Goal: Check status: Check status

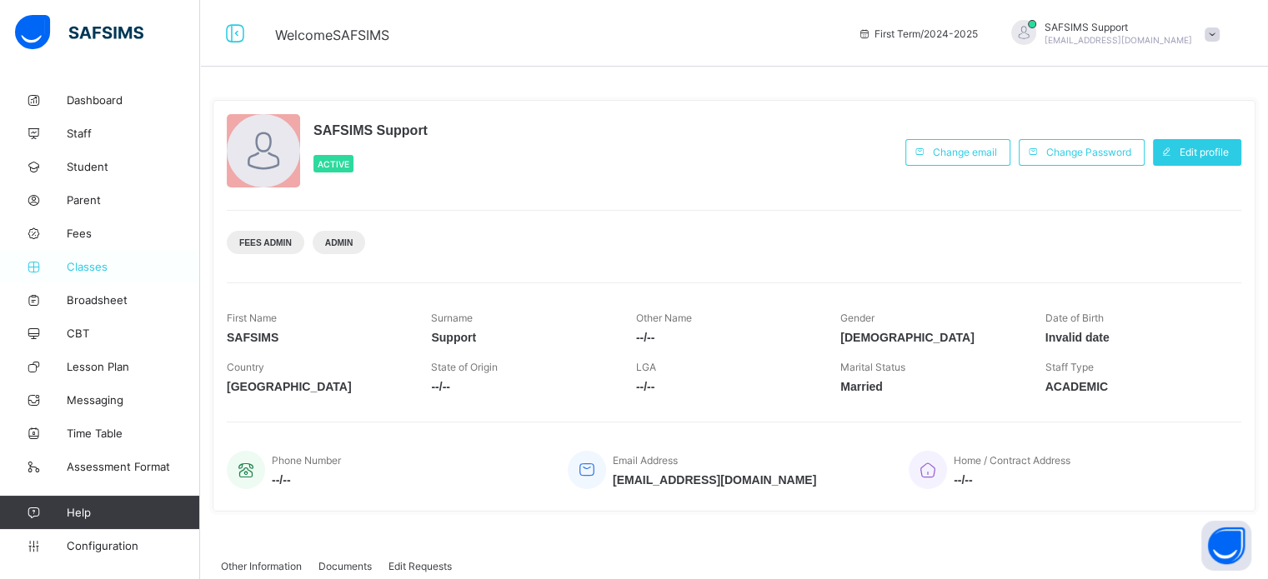
click at [90, 258] on link "Classes" at bounding box center [100, 266] width 200 height 33
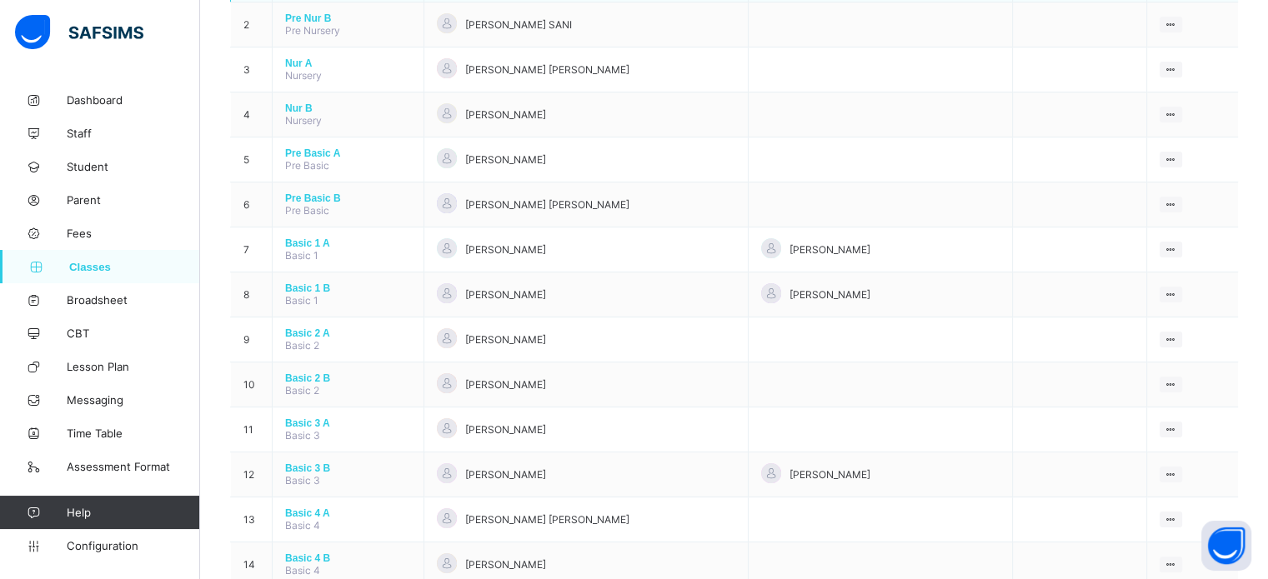
scroll to position [250, 0]
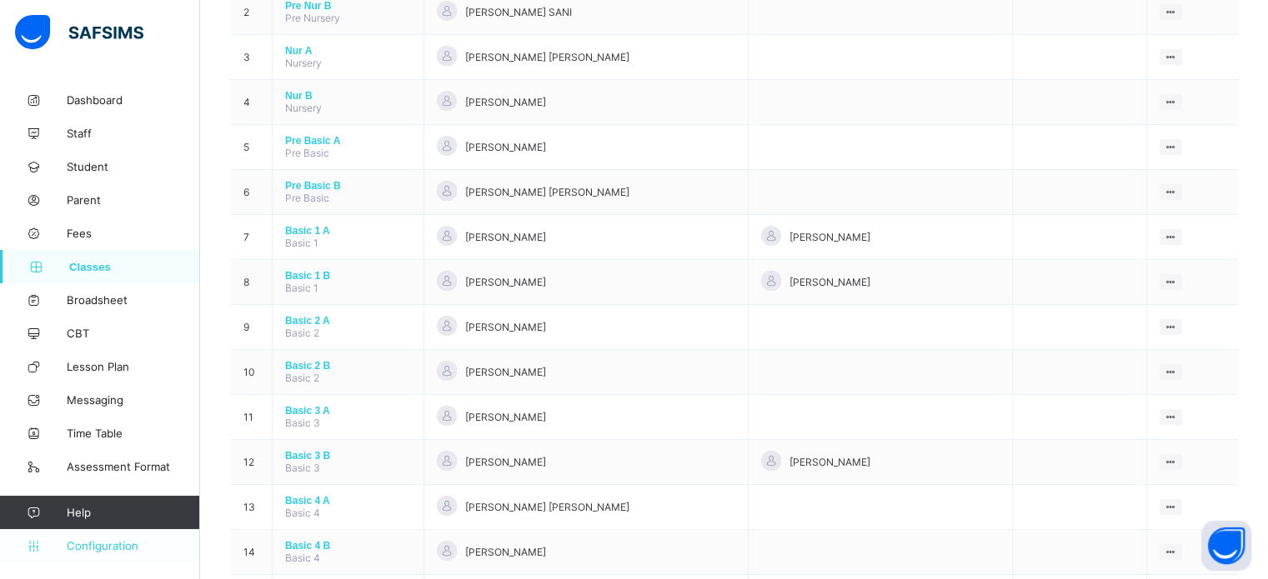
click at [110, 548] on span "Configuration" at bounding box center [133, 545] width 133 height 13
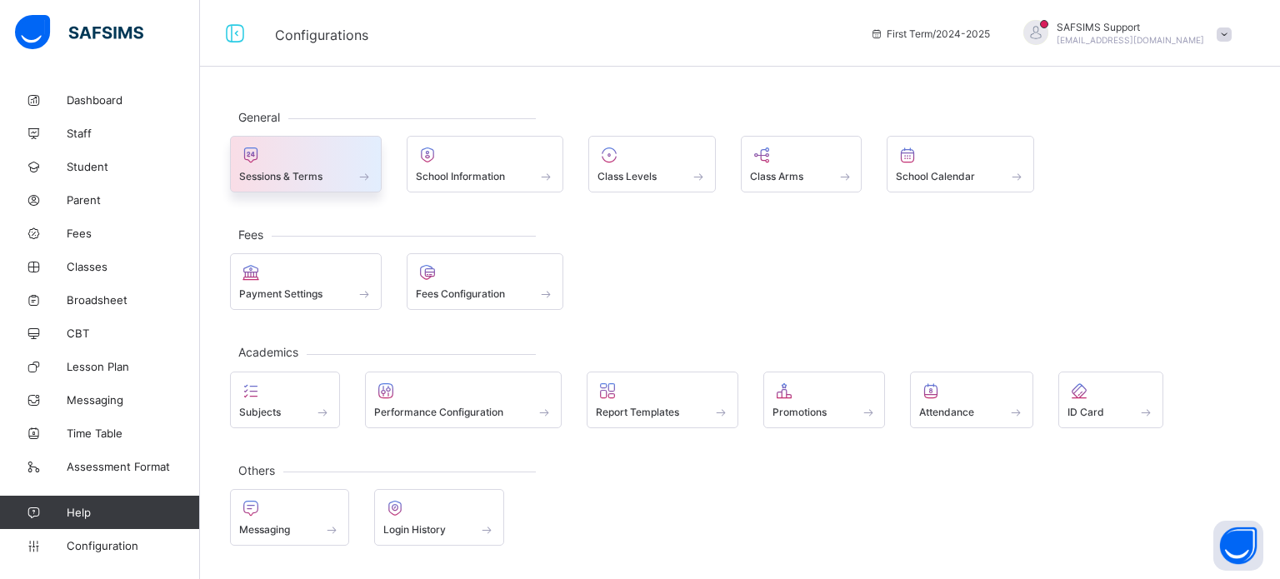
click at [283, 145] on div at bounding box center [305, 155] width 133 height 20
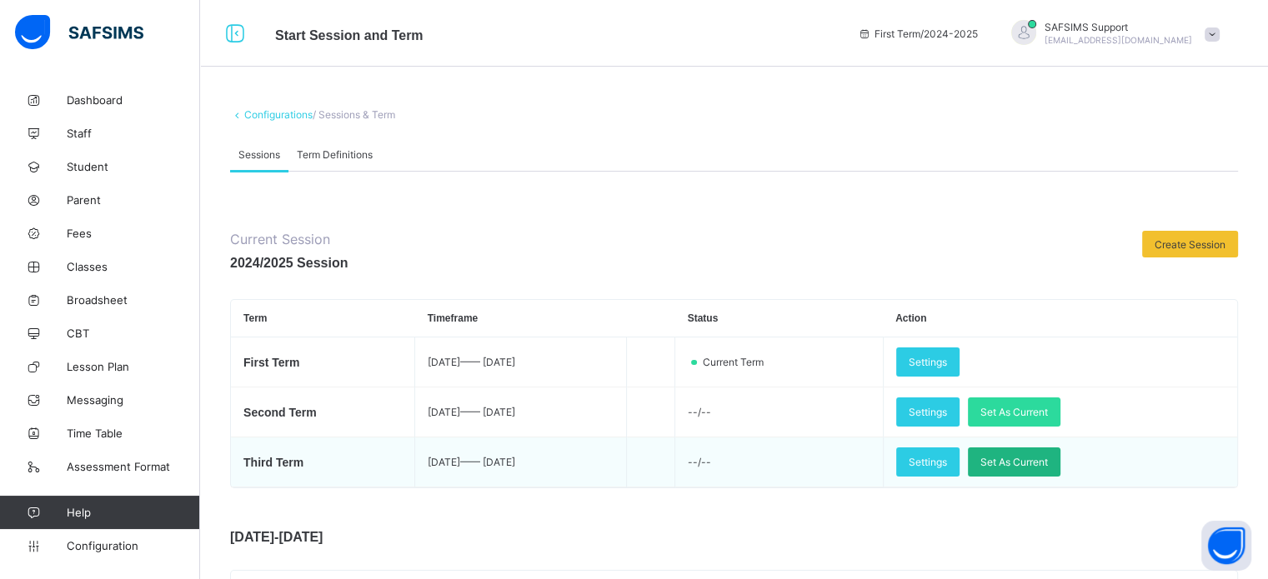
click at [1048, 464] on span "Set As Current" at bounding box center [1014, 462] width 68 height 13
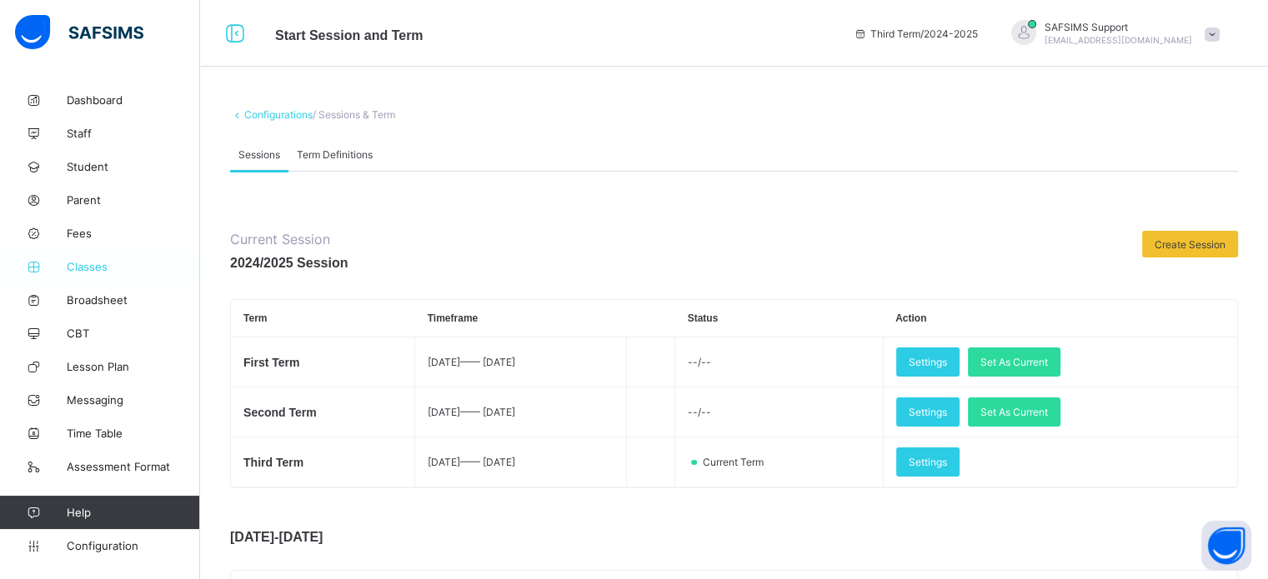
click at [76, 268] on span "Classes" at bounding box center [133, 266] width 133 height 13
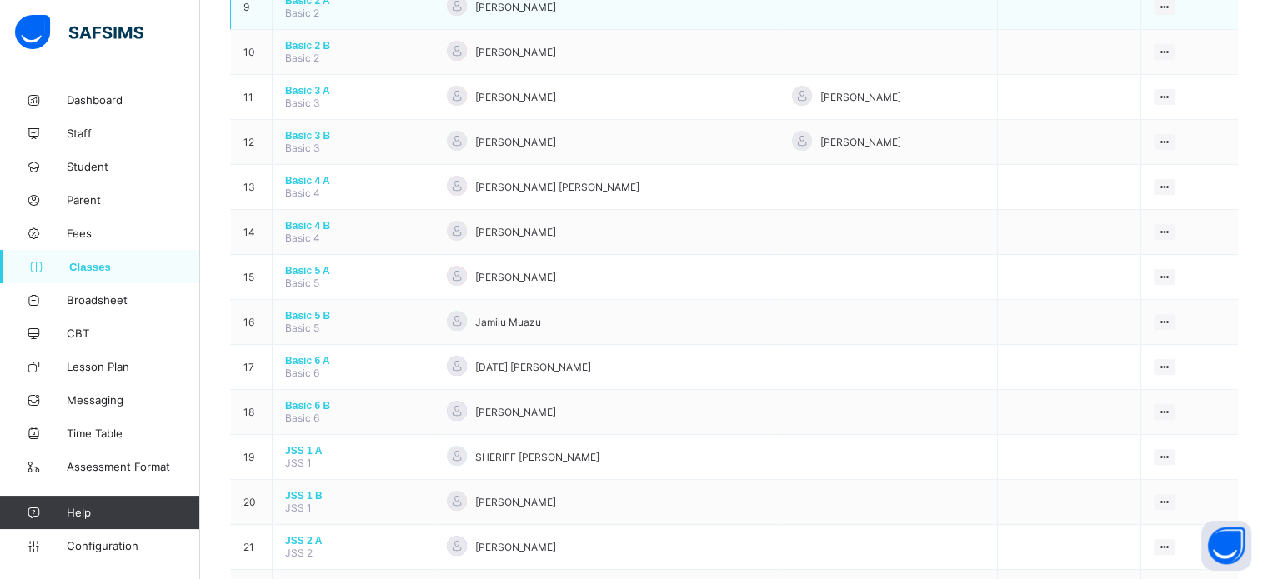
scroll to position [667, 0]
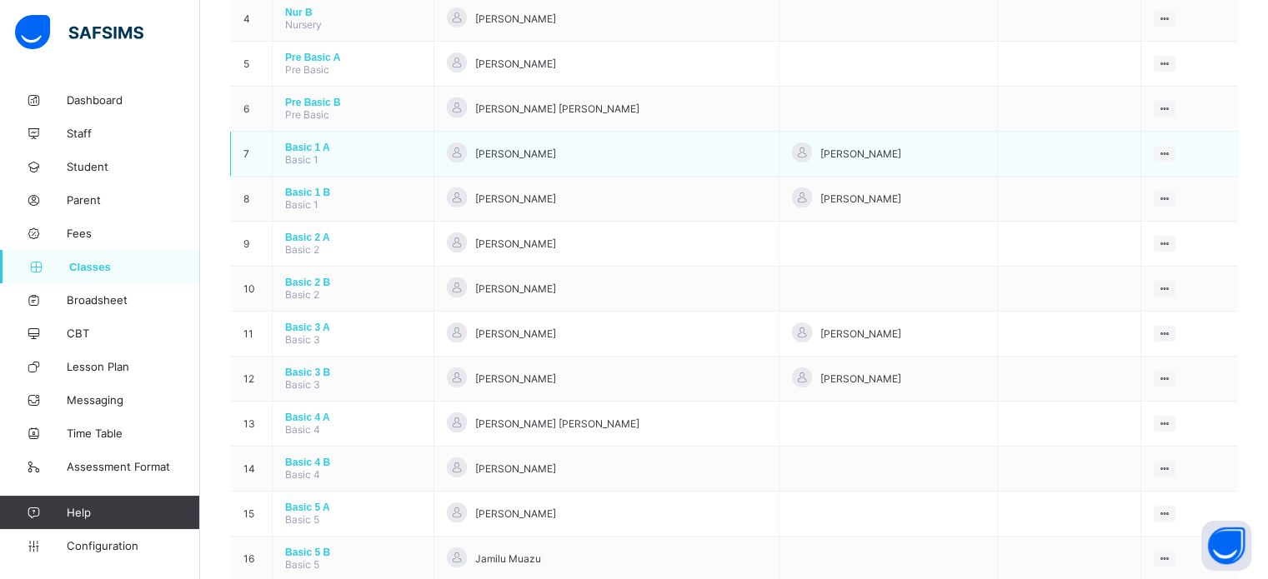
click at [308, 153] on span "Basic 1 A" at bounding box center [353, 148] width 136 height 12
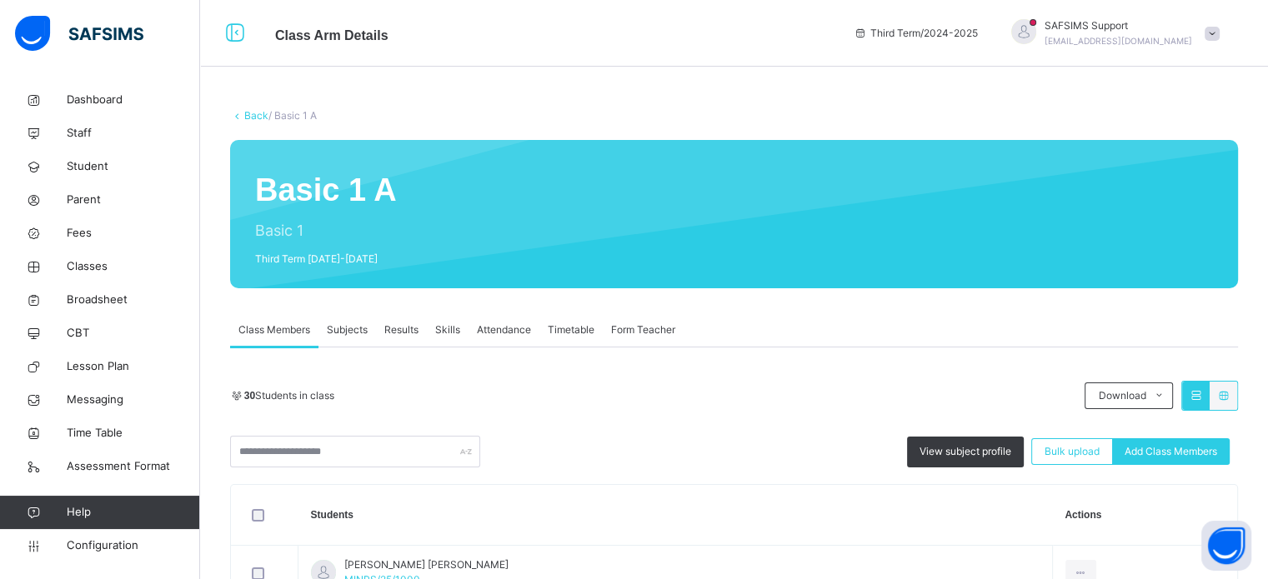
click at [403, 337] on span "Results" at bounding box center [401, 330] width 34 height 15
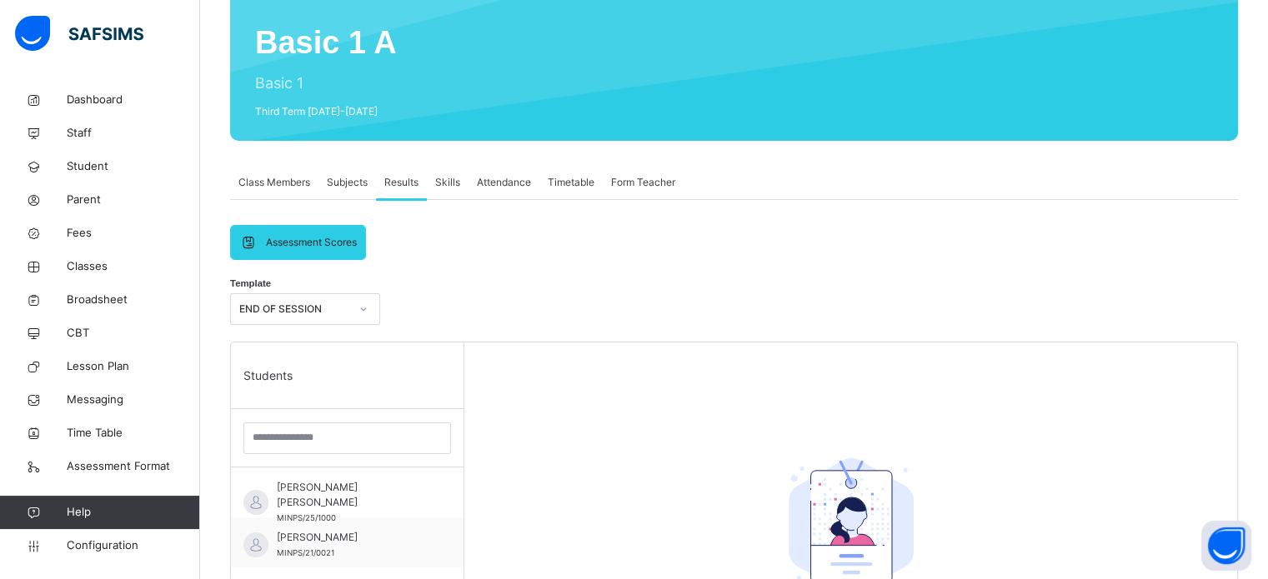
scroll to position [167, 0]
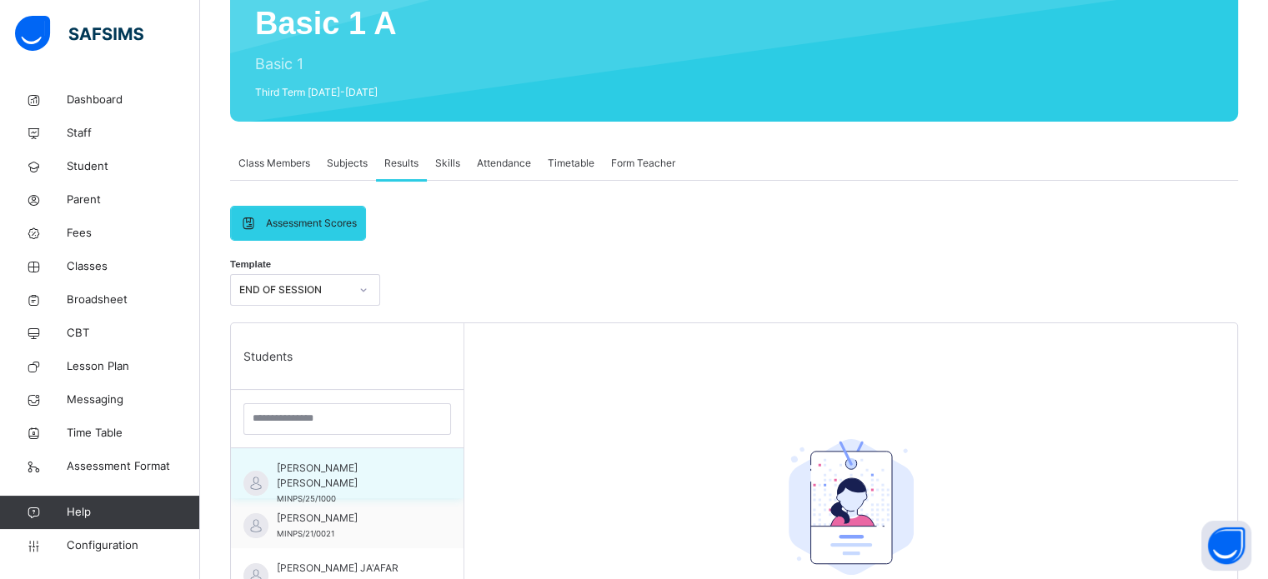
click at [359, 480] on span "ABDALLAH ABDULLAHI HASSAN" at bounding box center [351, 476] width 149 height 30
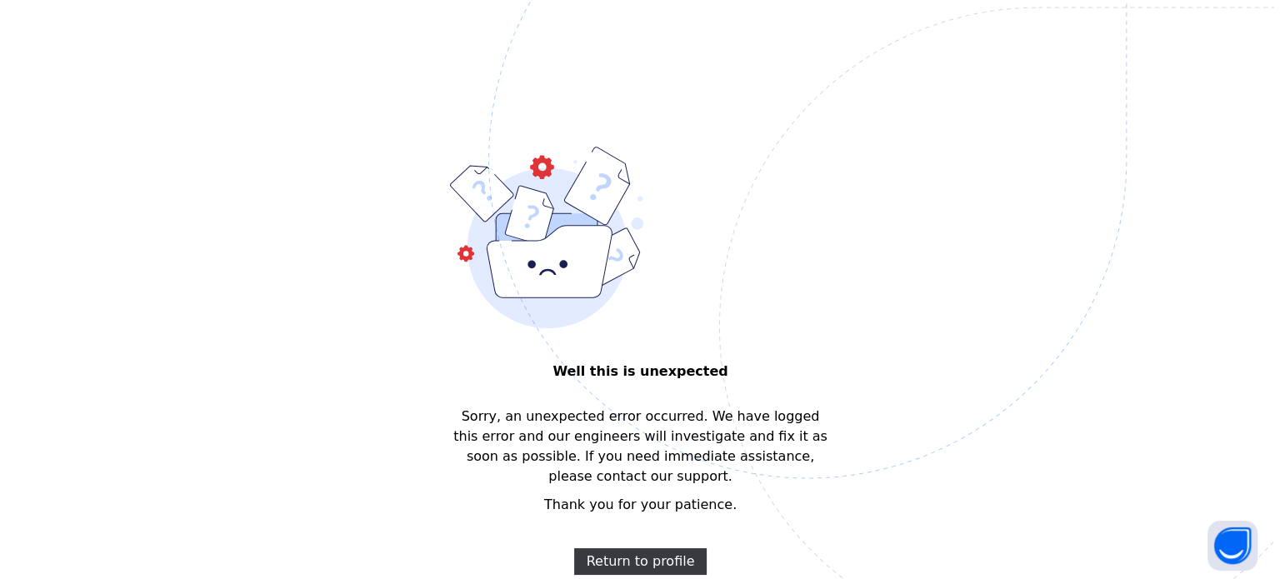
scroll to position [0, 0]
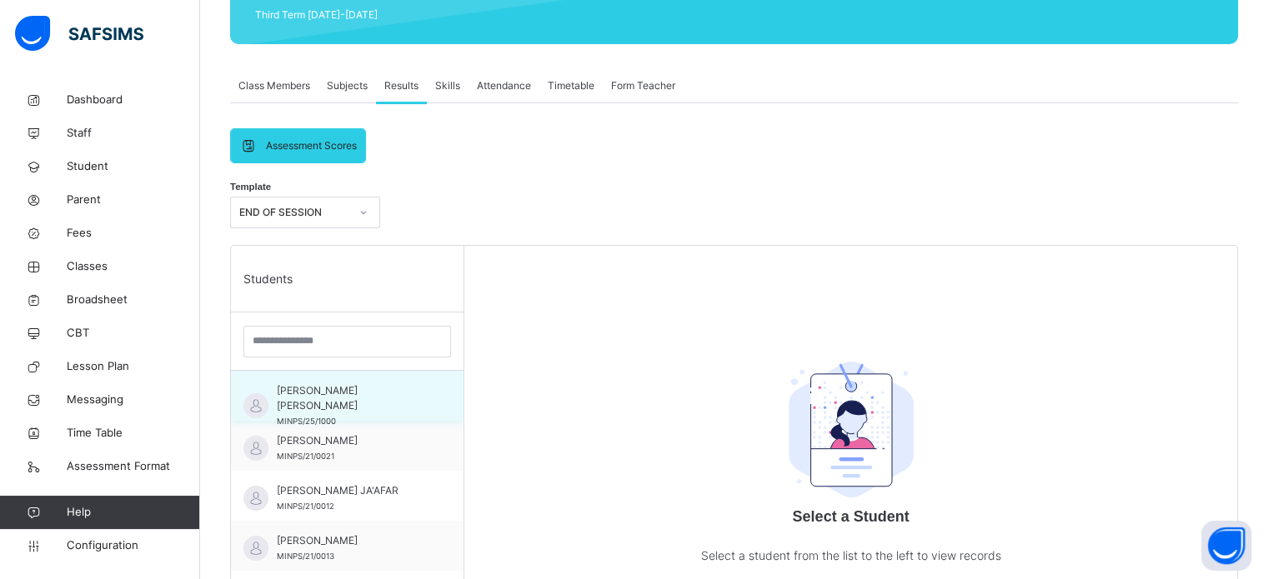
scroll to position [250, 0]
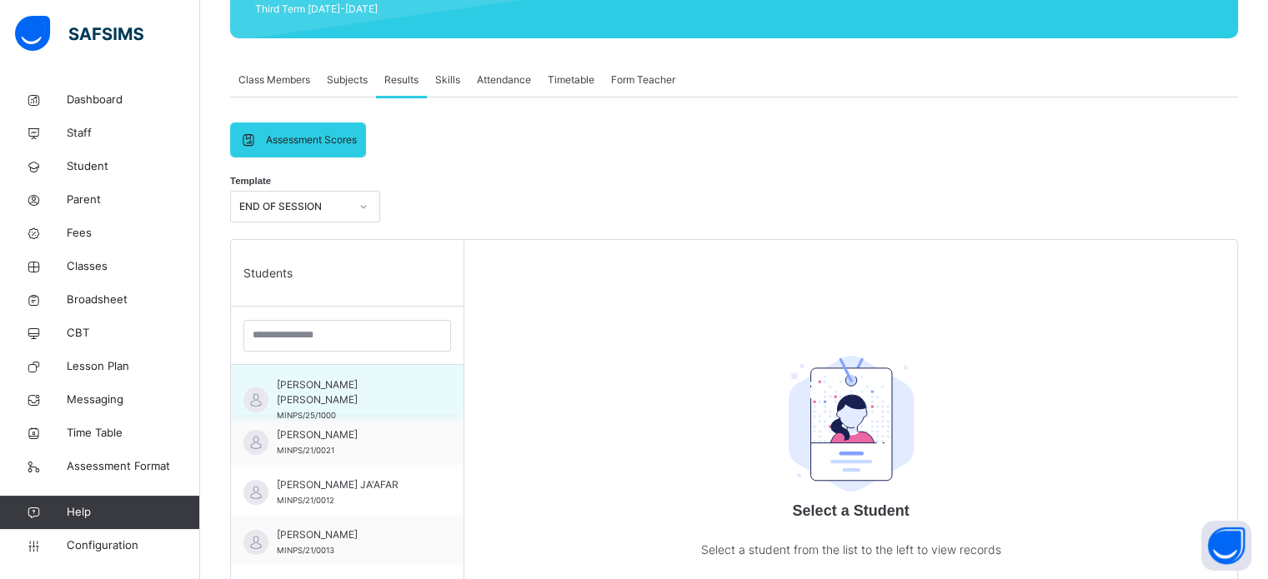
click at [356, 384] on span "[PERSON_NAME] [PERSON_NAME]" at bounding box center [351, 393] width 149 height 30
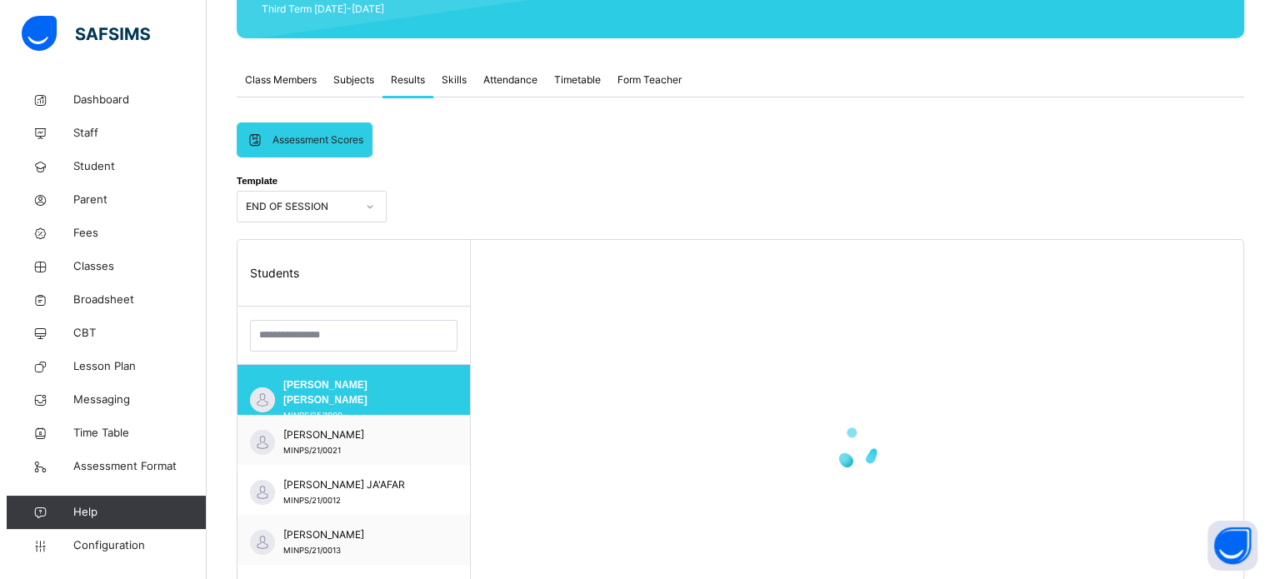
scroll to position [0, 0]
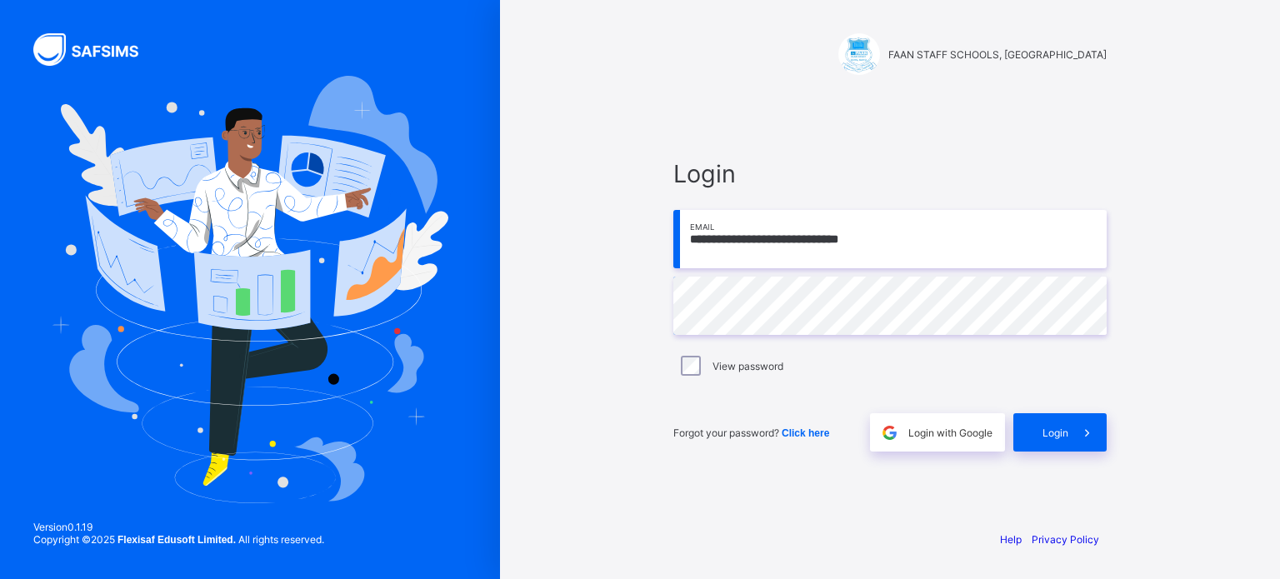
click at [790, 242] on input "**********" at bounding box center [890, 239] width 433 height 58
type input "**********"
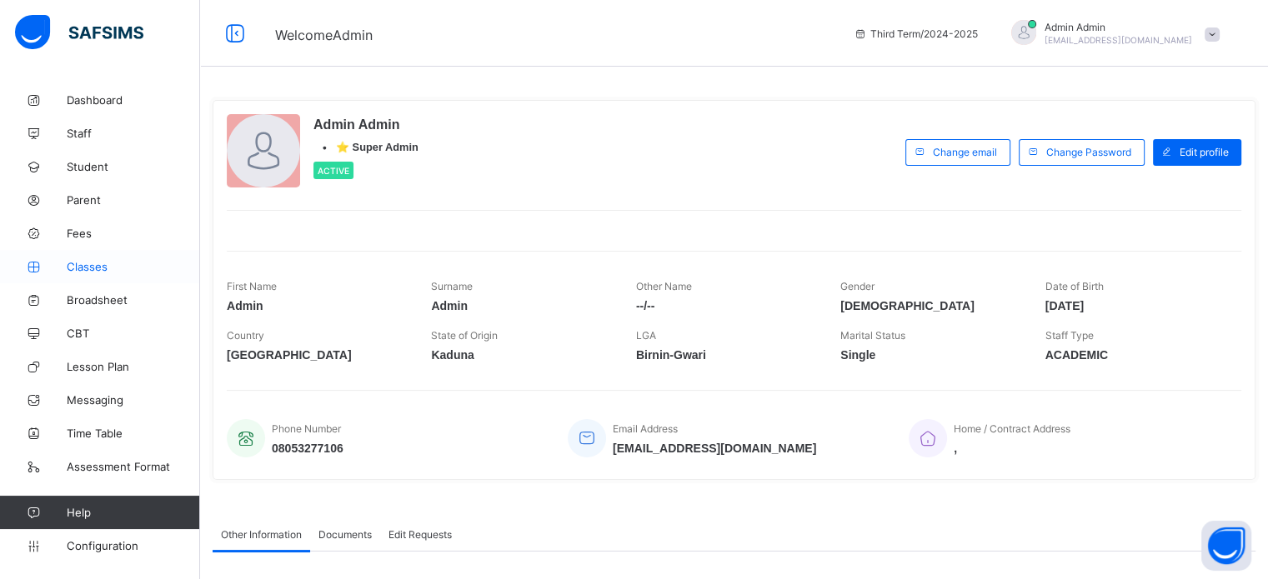
click at [86, 261] on span "Classes" at bounding box center [133, 266] width 133 height 13
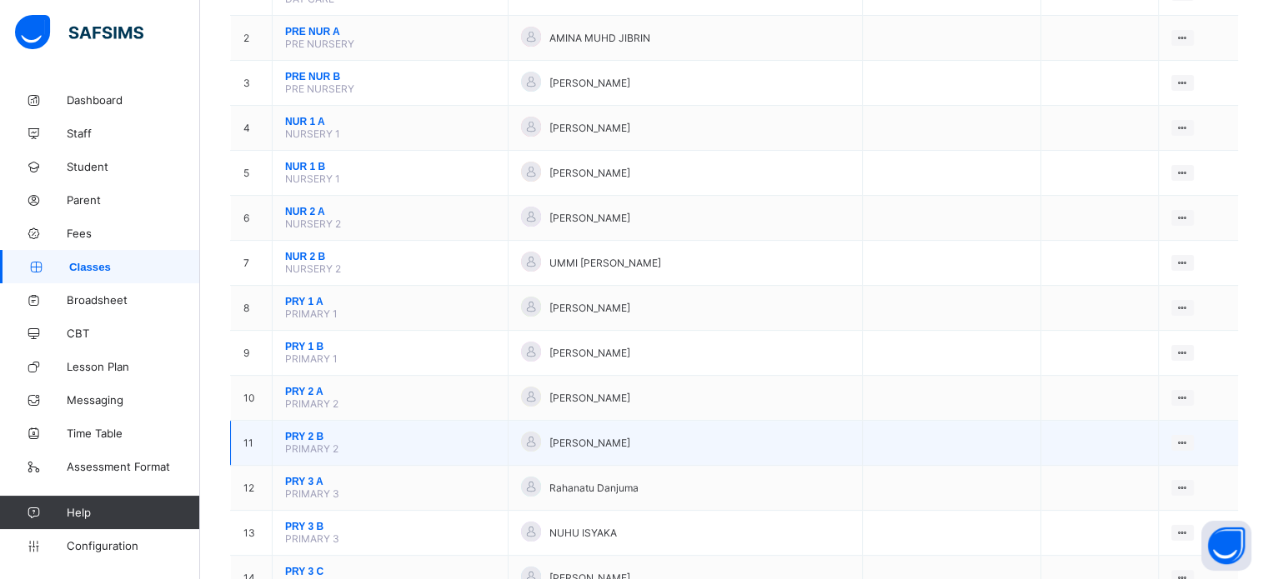
scroll to position [417, 0]
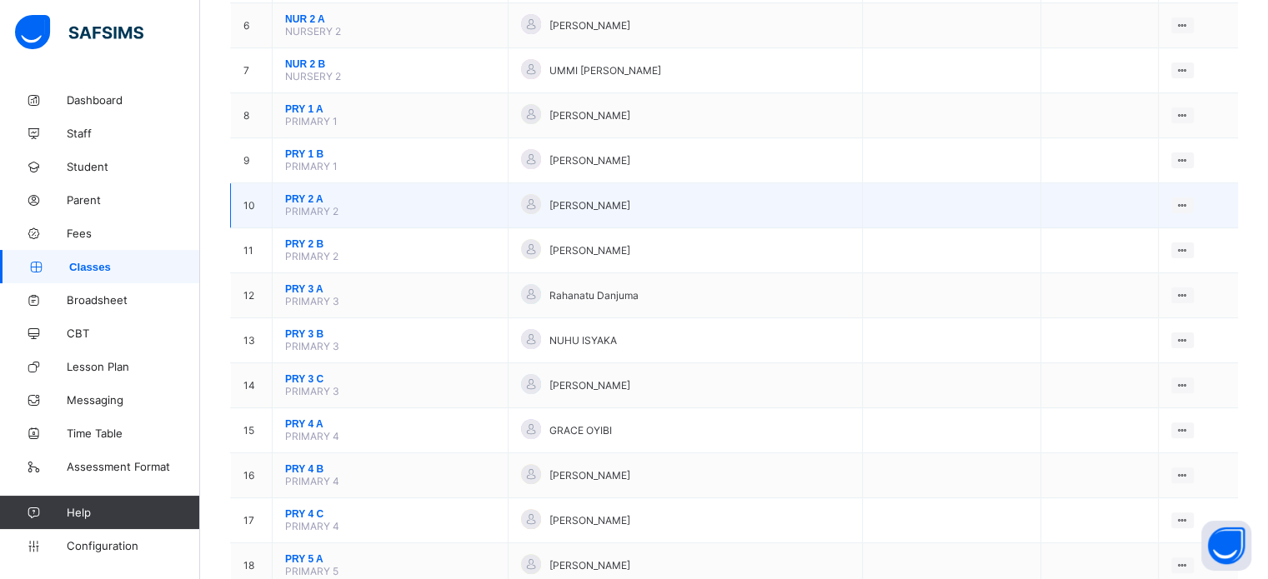
click at [303, 205] on span "PRY 2 A" at bounding box center [390, 199] width 210 height 12
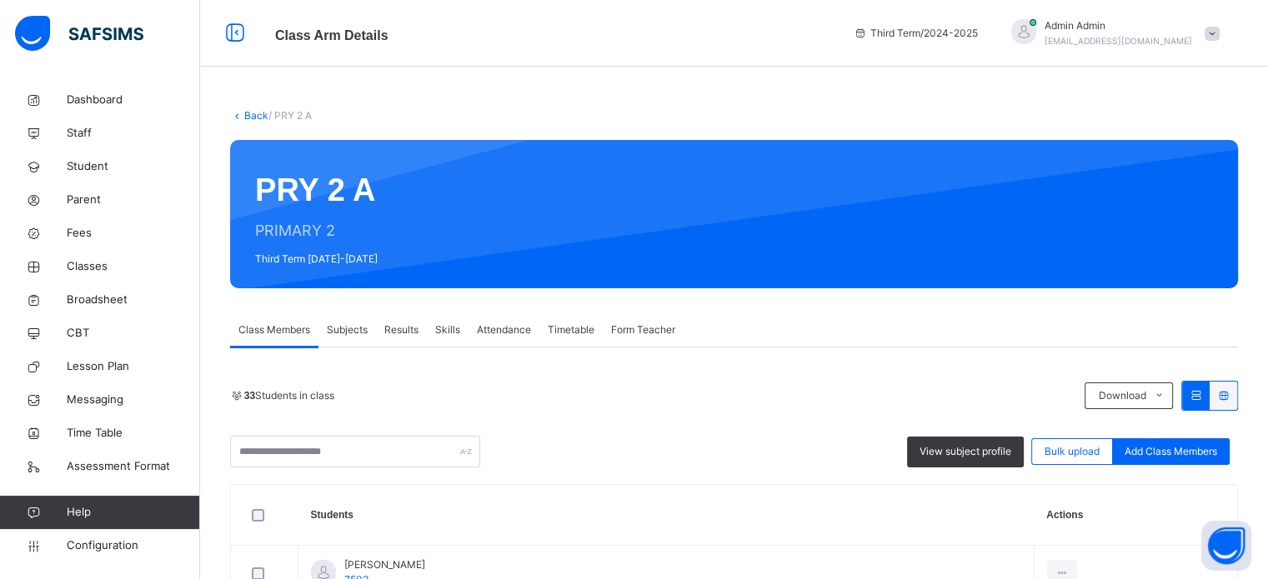
click at [395, 328] on span "Results" at bounding box center [401, 330] width 34 height 15
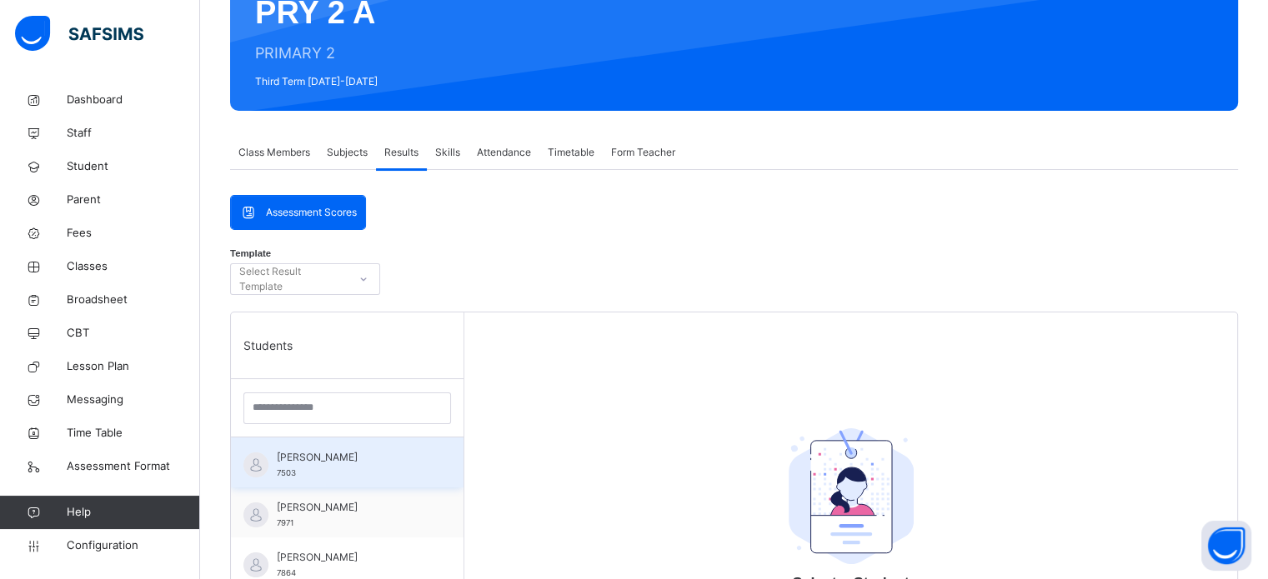
scroll to position [333, 0]
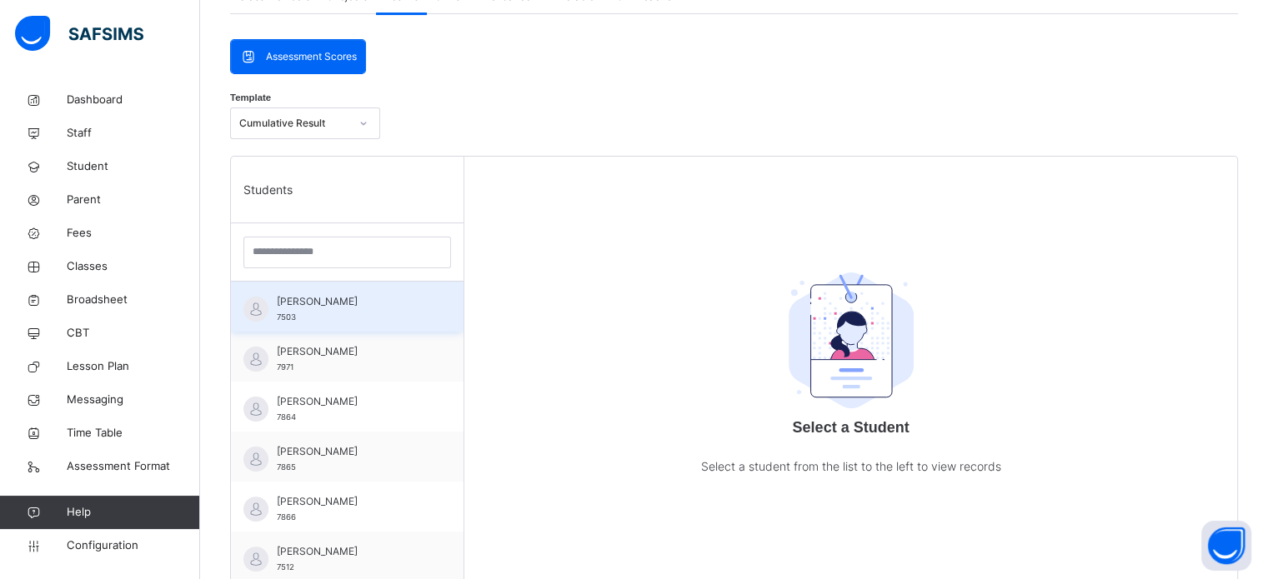
click at [339, 295] on span "ABDULLAHI ABDULLAHI SAMINU" at bounding box center [351, 301] width 149 height 15
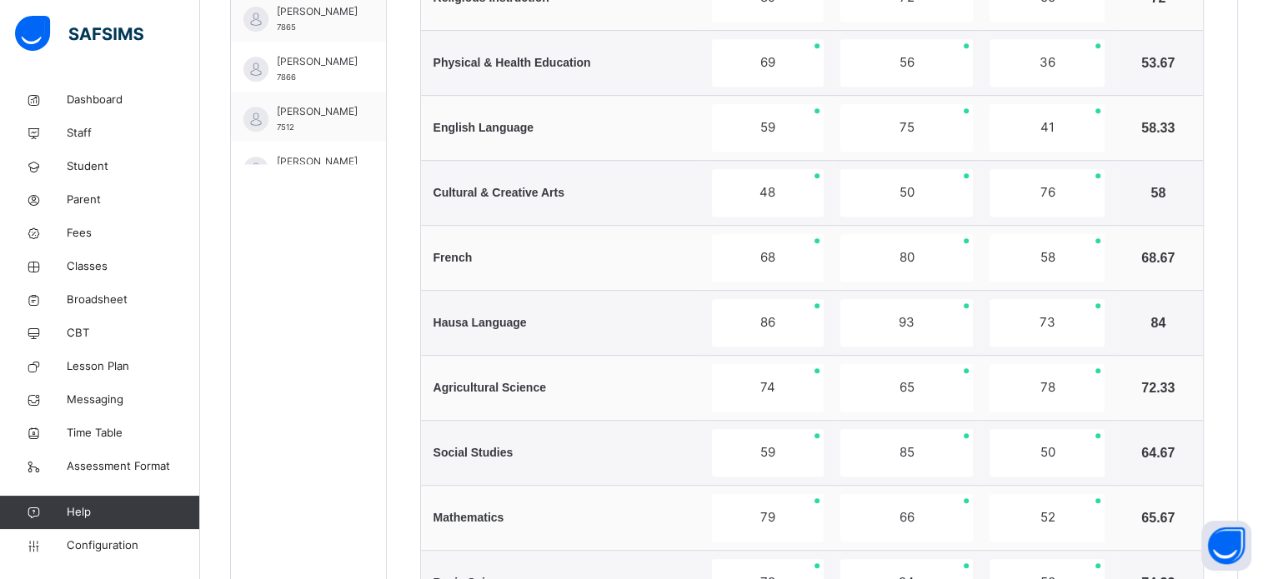
scroll to position [373, 0]
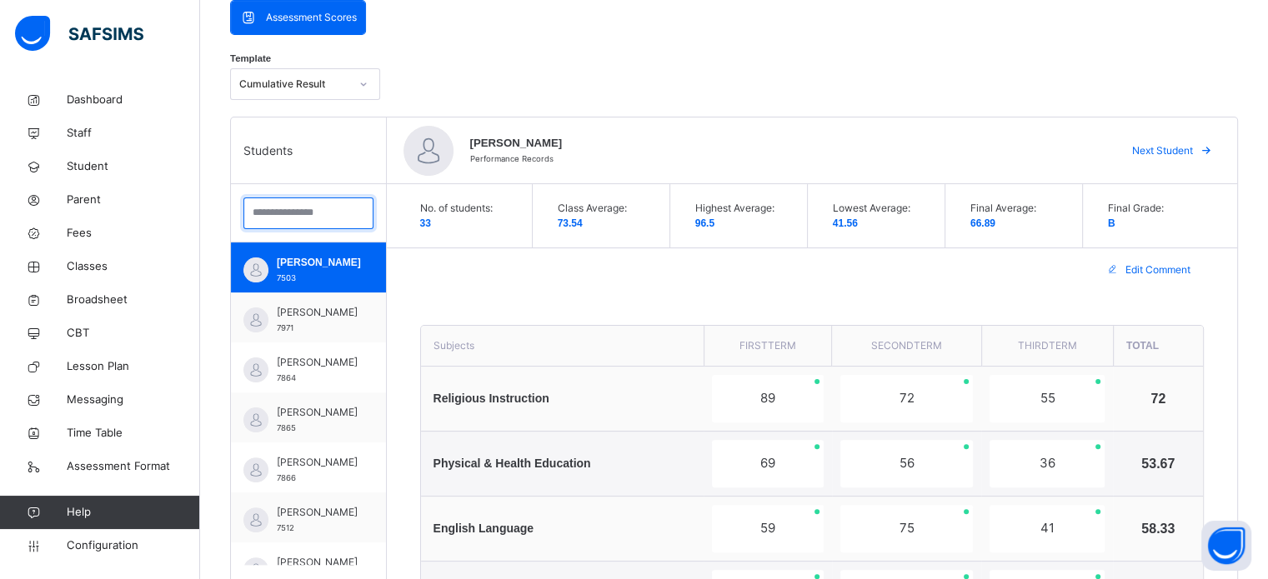
click at [332, 213] on input "search" at bounding box center [308, 214] width 130 height 32
click at [340, 212] on input "search" at bounding box center [308, 214] width 130 height 32
click at [344, 85] on div "Cumulative Result" at bounding box center [294, 84] width 110 height 15
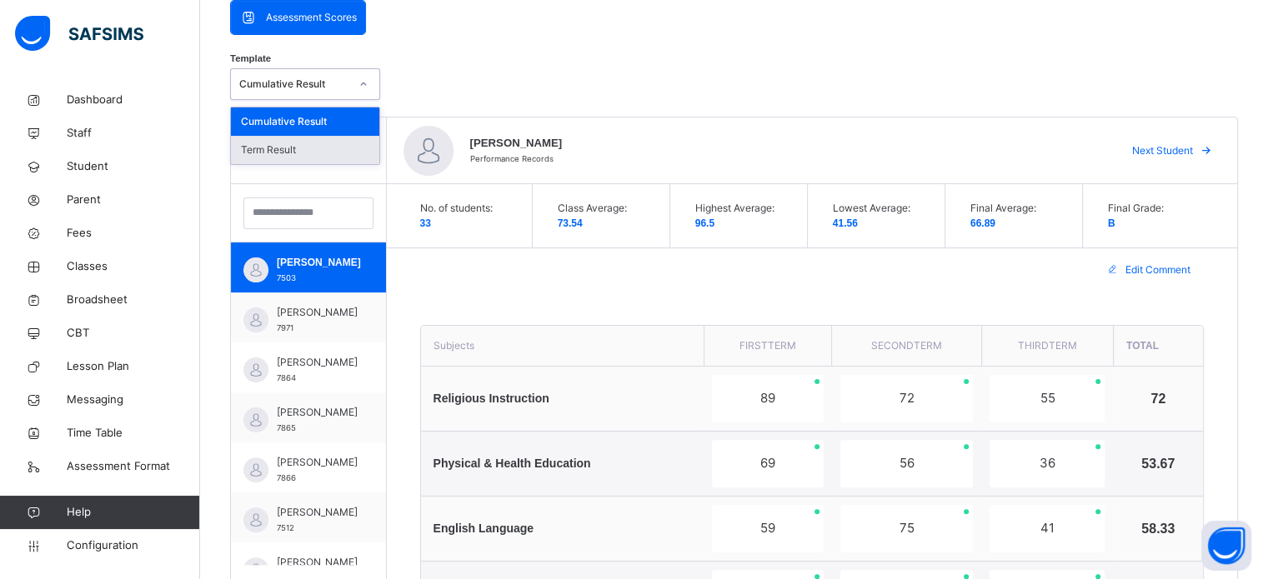
click at [294, 150] on div "Term Result" at bounding box center [305, 150] width 148 height 28
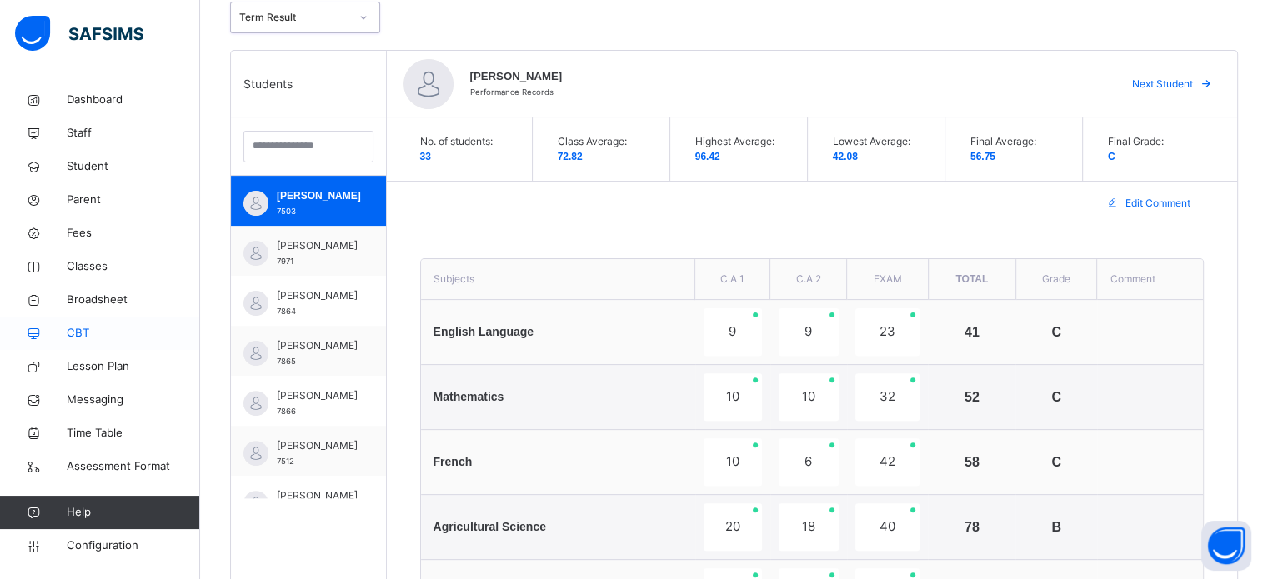
scroll to position [539, 0]
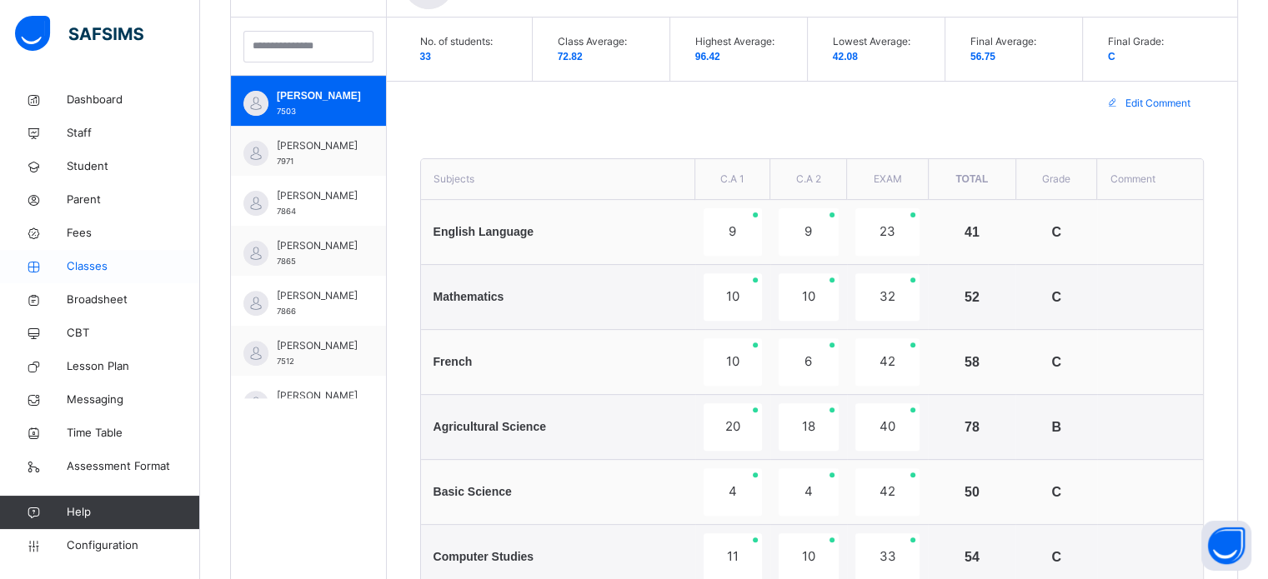
click at [88, 276] on link "Classes" at bounding box center [100, 266] width 200 height 33
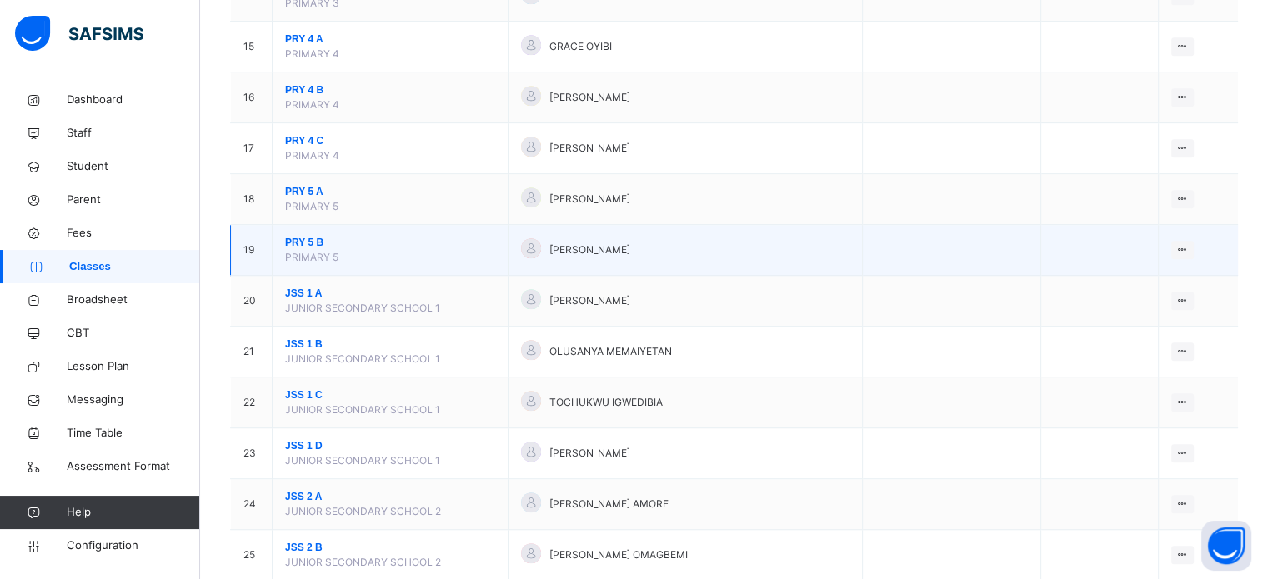
scroll to position [1000, 0]
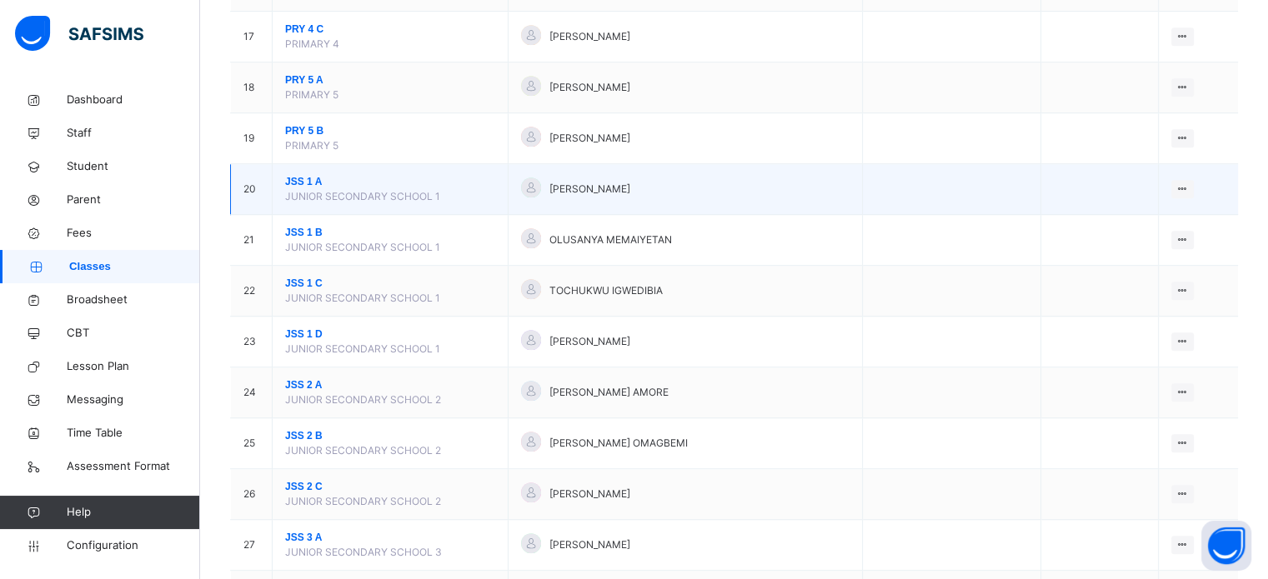
click at [303, 181] on span "JSS 1 A" at bounding box center [390, 181] width 210 height 15
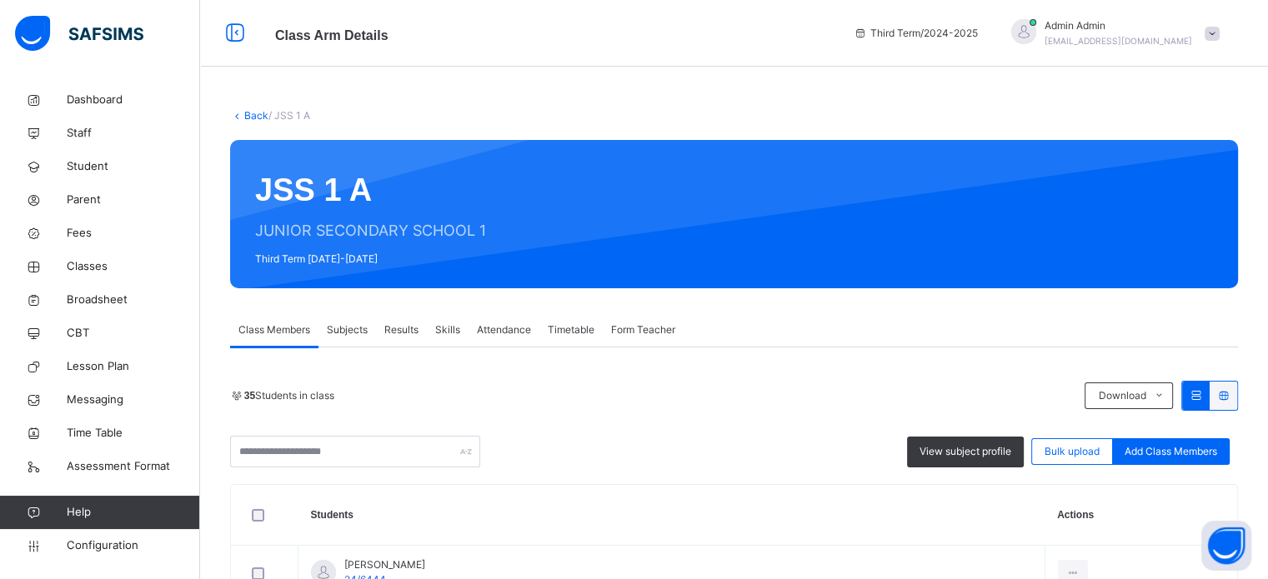
click at [397, 329] on span "Results" at bounding box center [401, 330] width 34 height 15
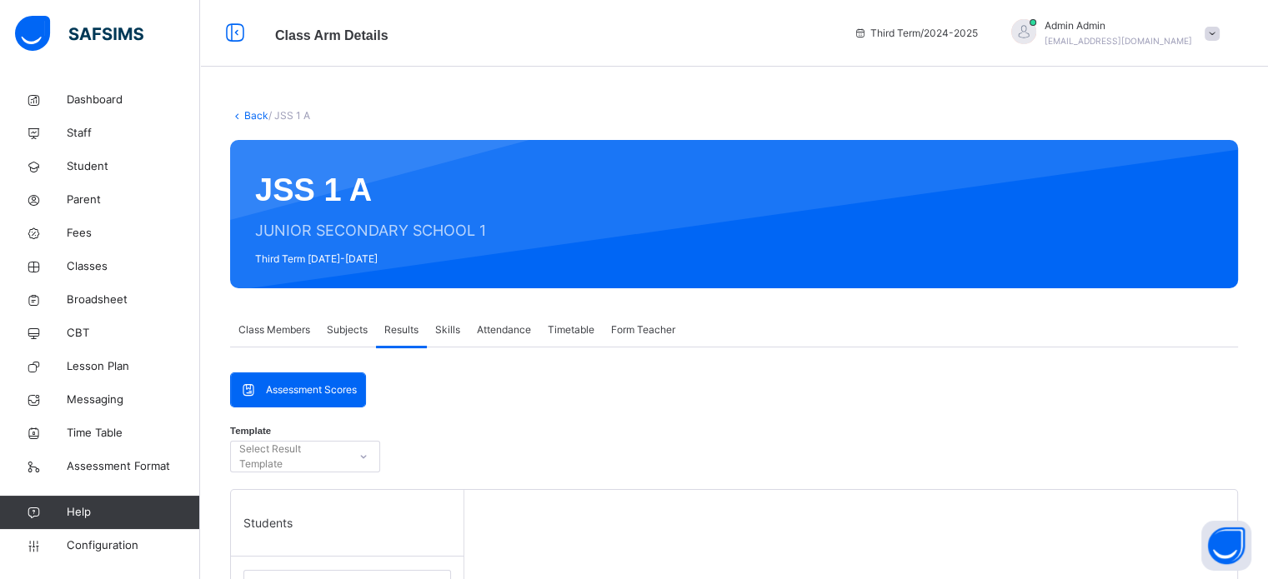
scroll to position [167, 0]
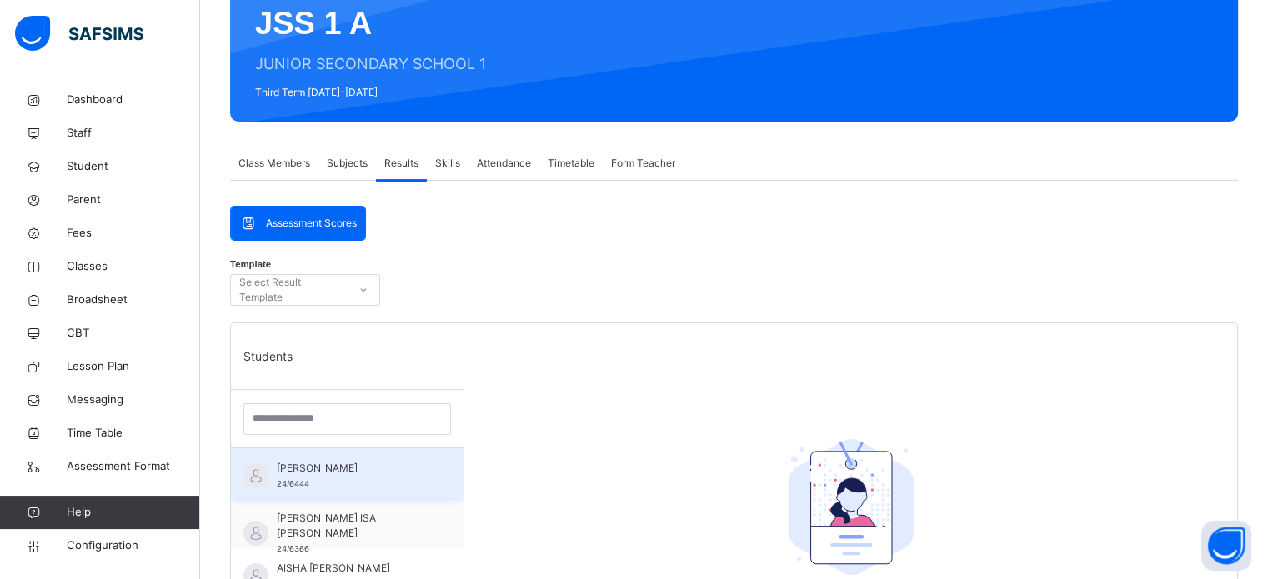
click at [346, 467] on span "AHMAD ADAM ABDULLAHI" at bounding box center [351, 468] width 149 height 15
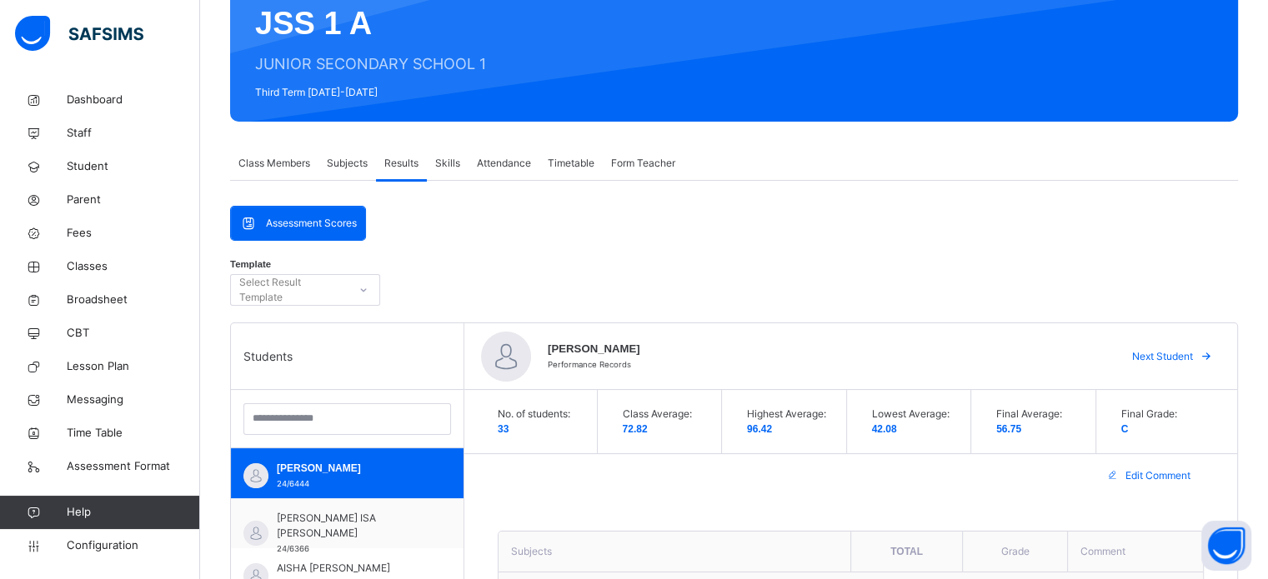
click at [317, 286] on div "Select Result Template" at bounding box center [292, 290] width 107 height 32
click at [317, 292] on div "Select Result Template" at bounding box center [292, 290] width 107 height 32
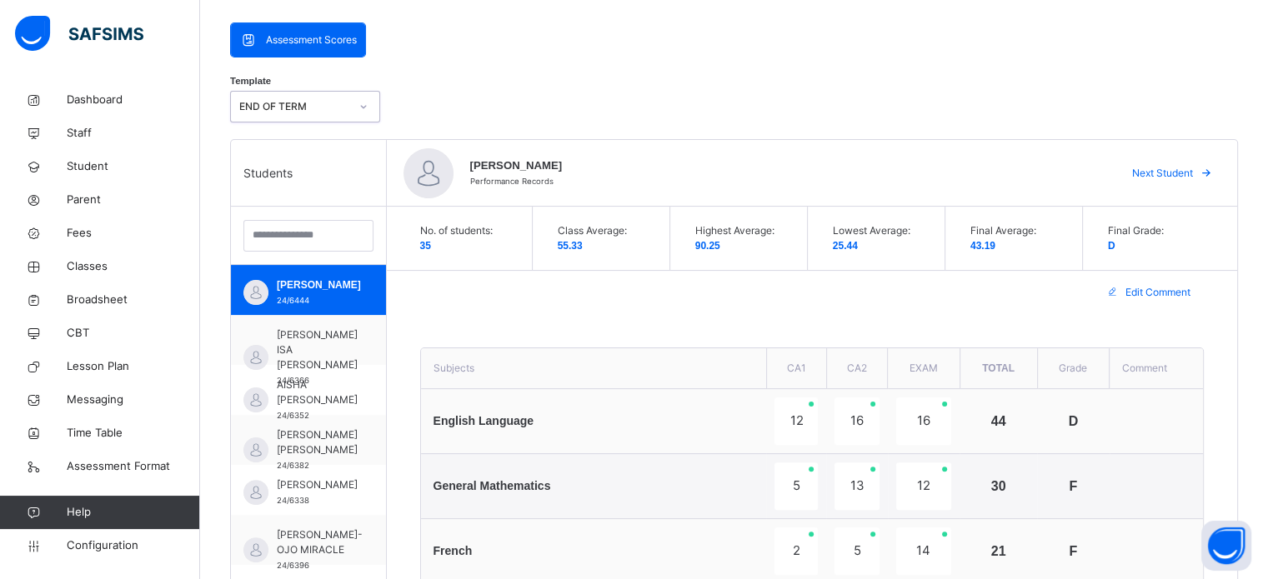
scroll to position [417, 0]
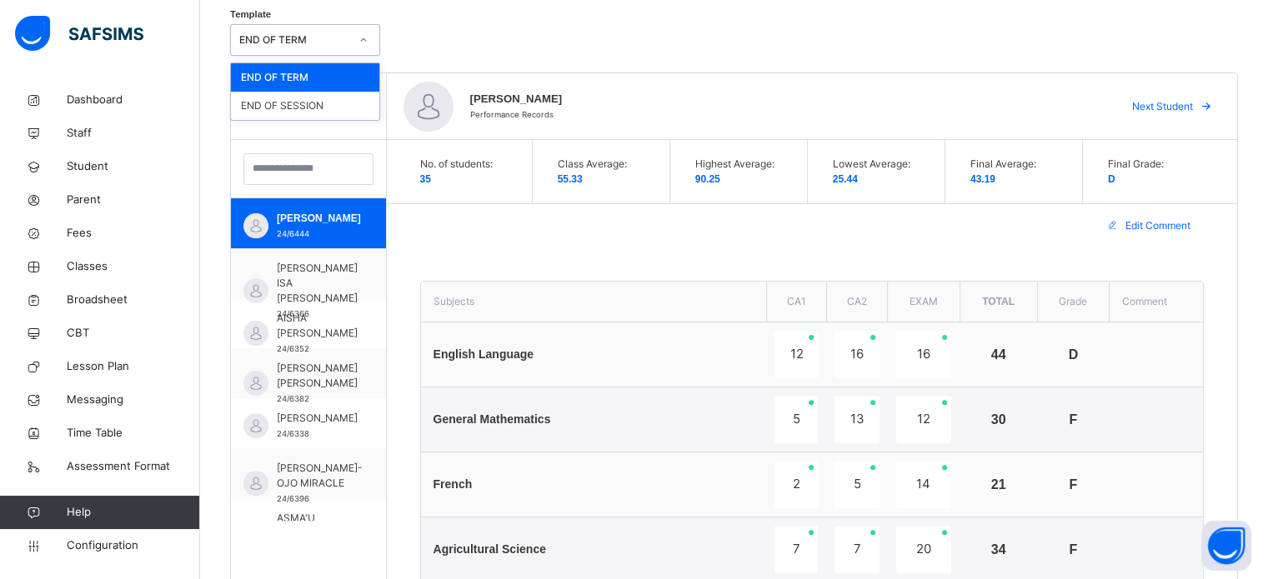
click at [328, 39] on div "END OF TERM" at bounding box center [294, 40] width 110 height 15
click at [310, 103] on div "END OF SESSION" at bounding box center [305, 106] width 148 height 28
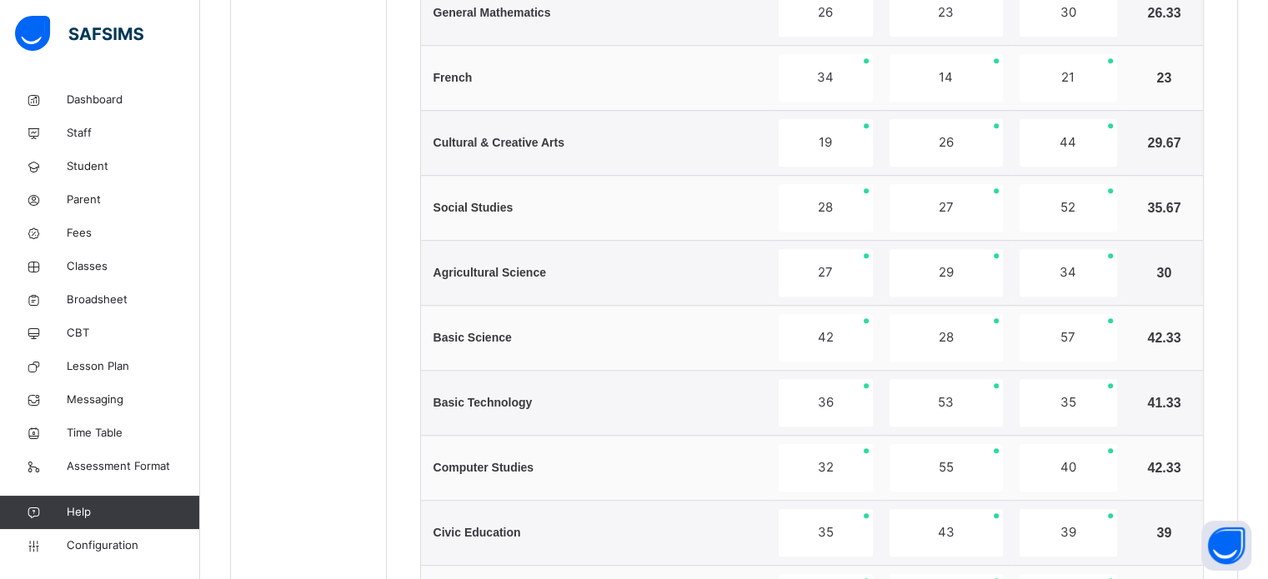
scroll to position [1417, 0]
